Goal: Task Accomplishment & Management: Manage account settings

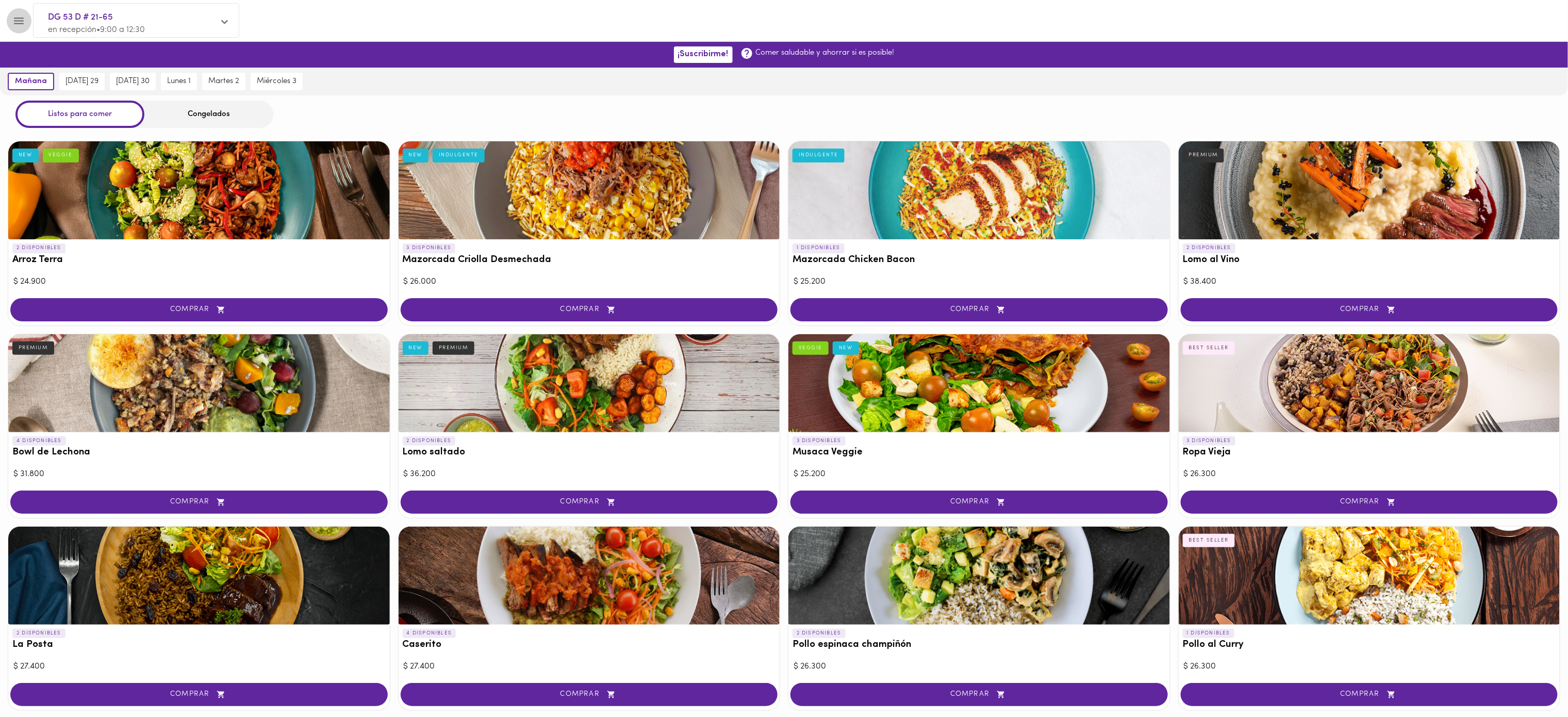
click at [20, 18] on icon "Menu" at bounding box center [18, 20] width 13 height 13
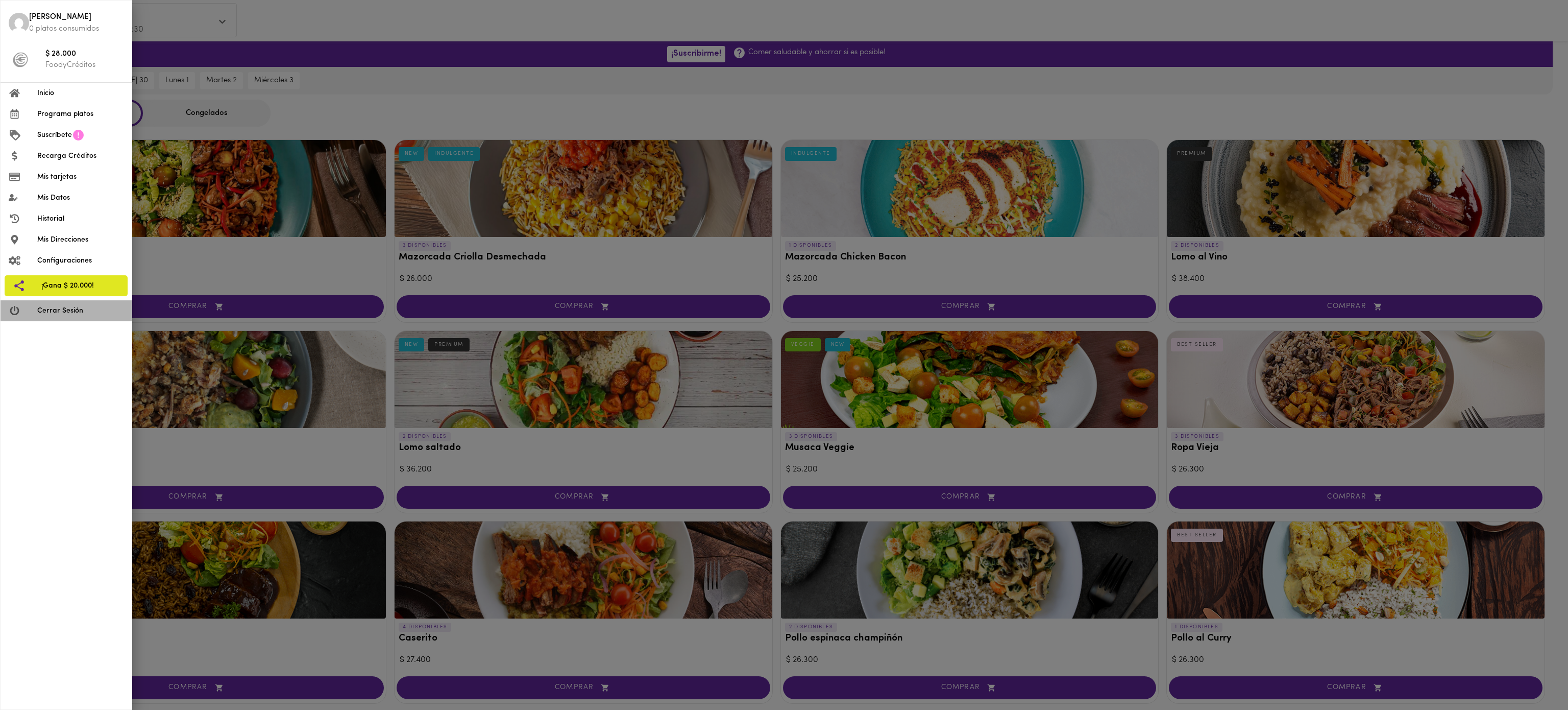
click at [71, 311] on span "Cerrar Sesión" at bounding box center [80, 311] width 86 height 11
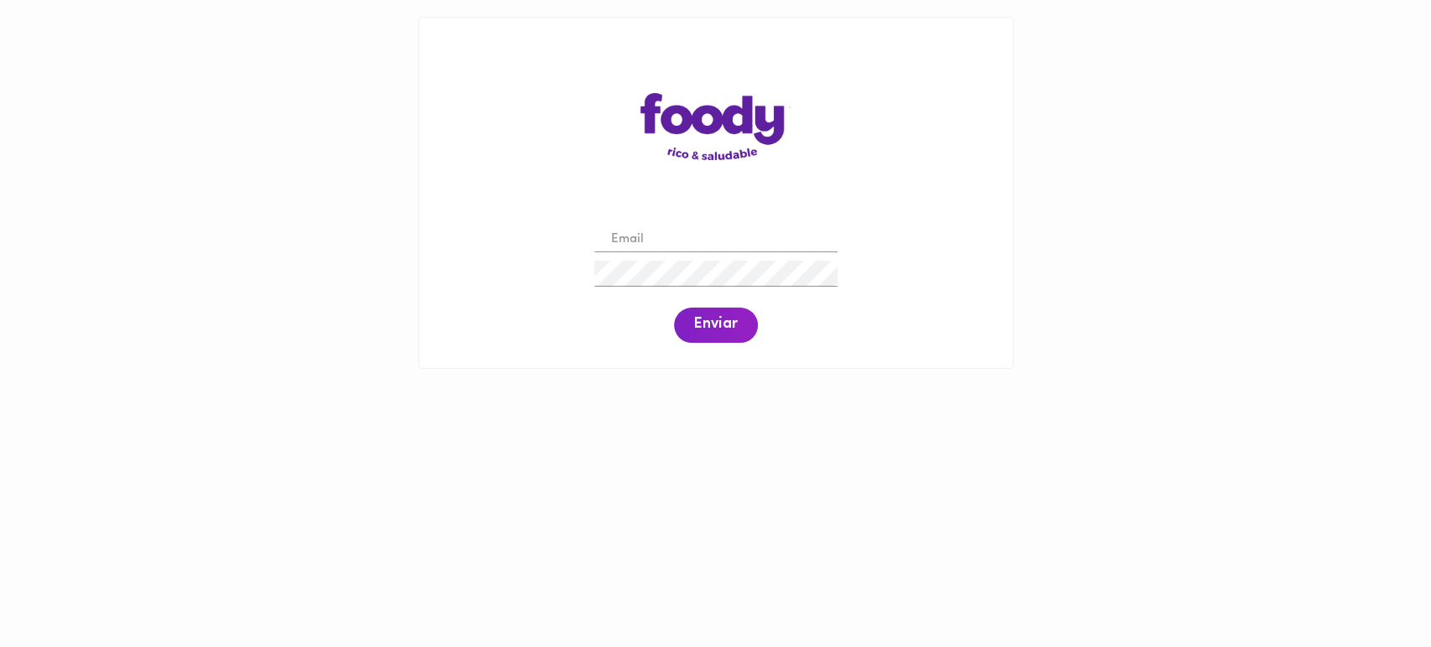
click at [705, 237] on input "email" at bounding box center [716, 240] width 243 height 26
paste input "gmendoza@automercol.com.co"
type input "gmendoza@automercol.com.co"
click at [694, 320] on span "Enviar" at bounding box center [716, 325] width 44 height 18
click at [722, 325] on span "Enviar" at bounding box center [716, 325] width 44 height 18
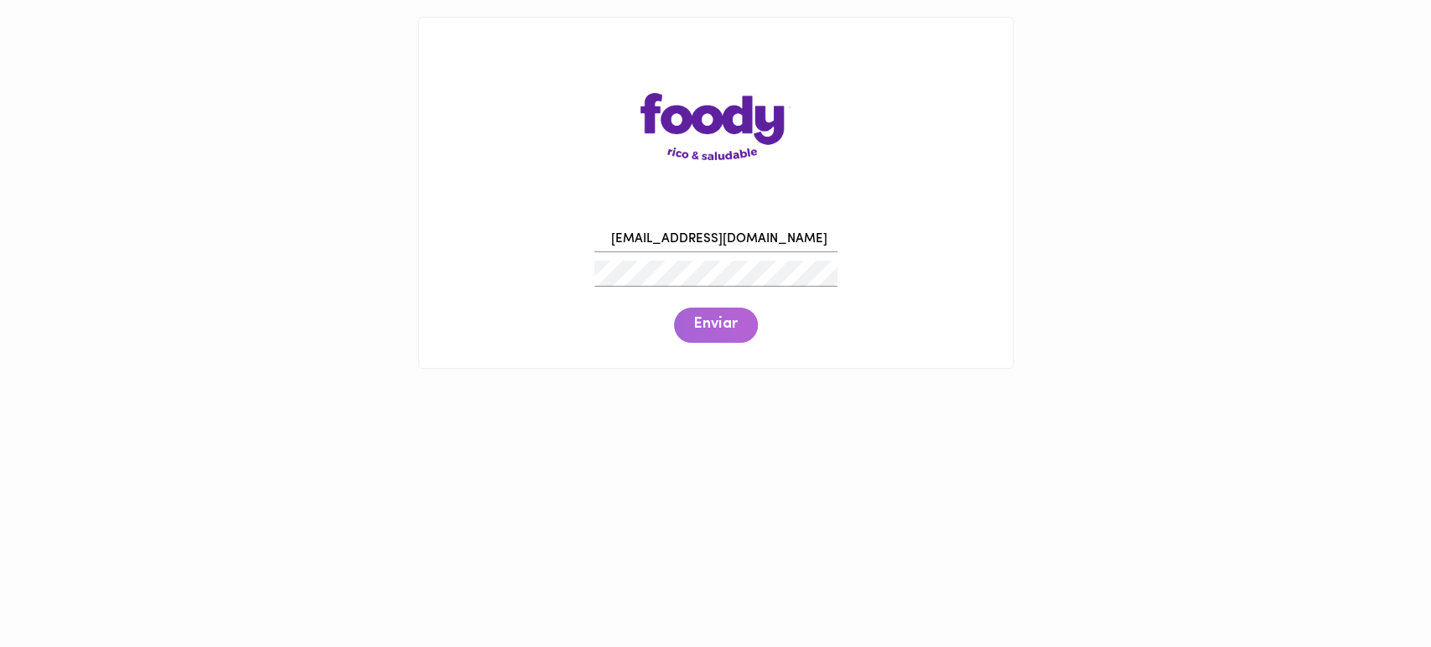
click at [702, 327] on span "Enviar" at bounding box center [716, 325] width 44 height 18
